Goal: Navigation & Orientation: Find specific page/section

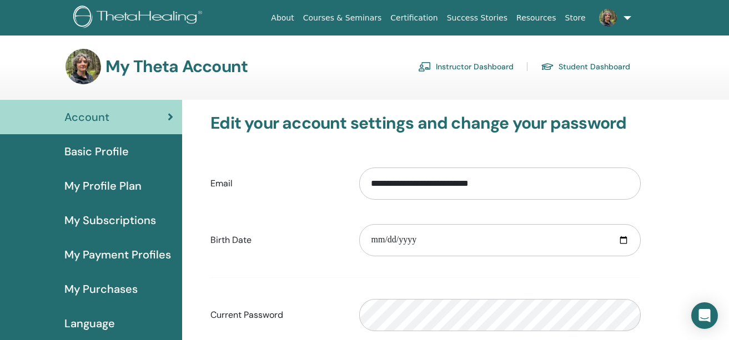
click at [447, 64] on link "Instructor Dashboard" at bounding box center [465, 67] width 95 height 18
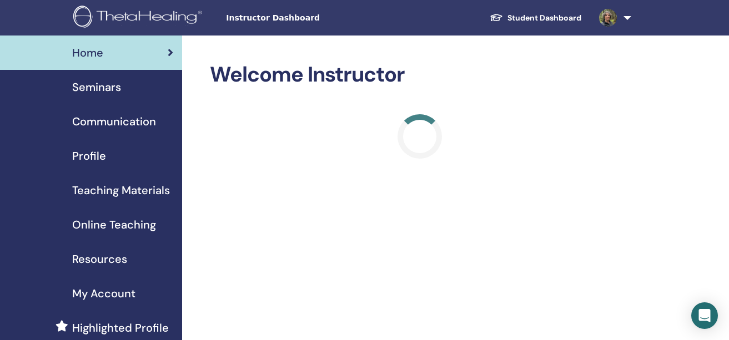
click at [115, 190] on span "Teaching Materials" at bounding box center [121, 190] width 98 height 17
